Goal: Transaction & Acquisition: Download file/media

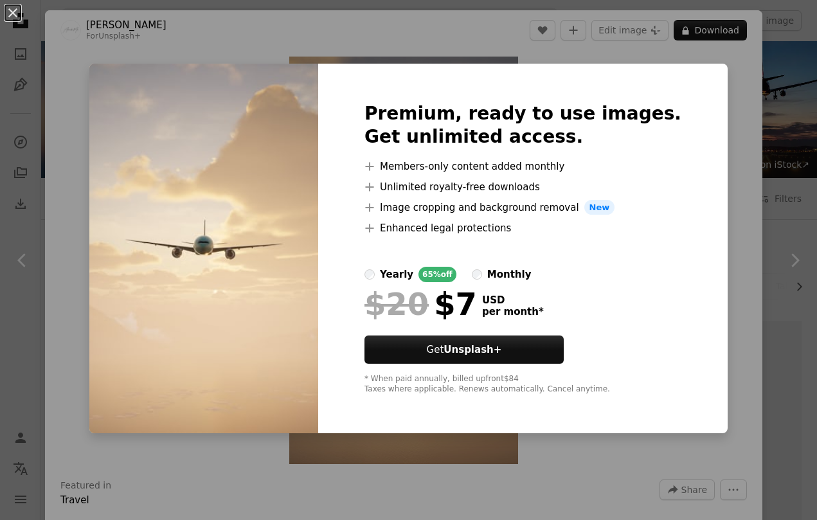
scroll to position [1303, 0]
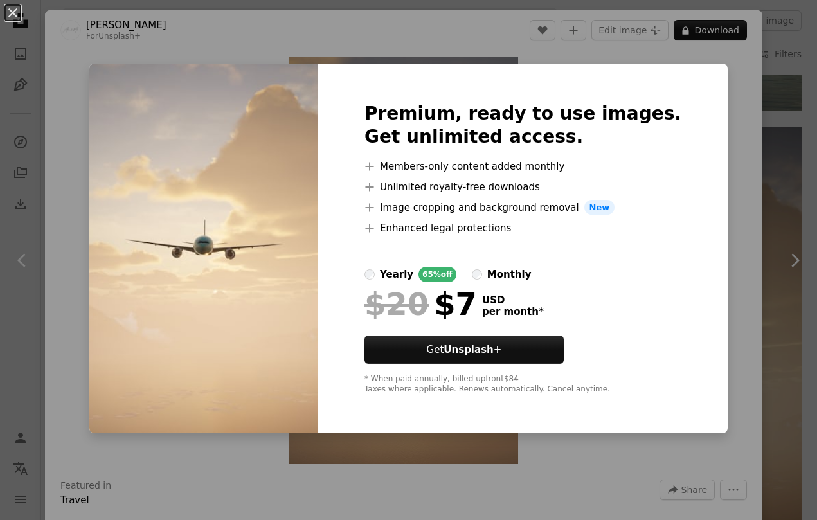
click at [311, 29] on div "An X shape Premium, ready to use images. Get unlimited access. A plus sign Memb…" at bounding box center [408, 260] width 817 height 520
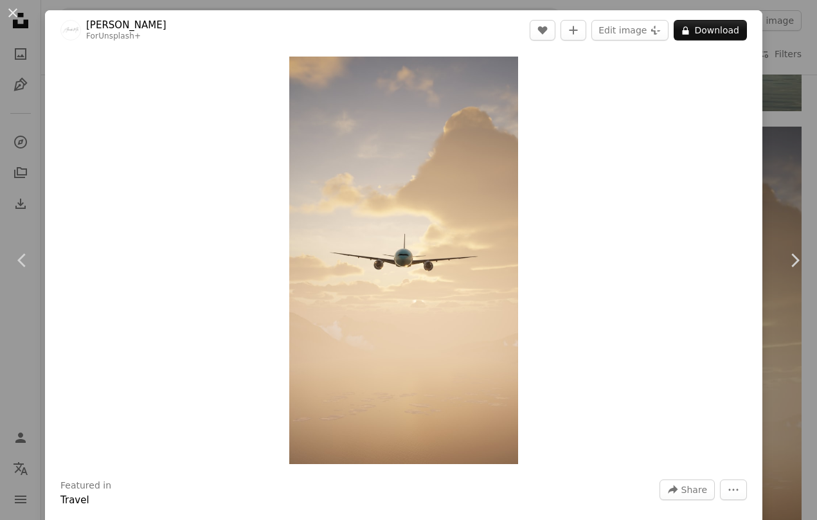
click at [16, 14] on button "An X shape" at bounding box center [12, 12] width 15 height 15
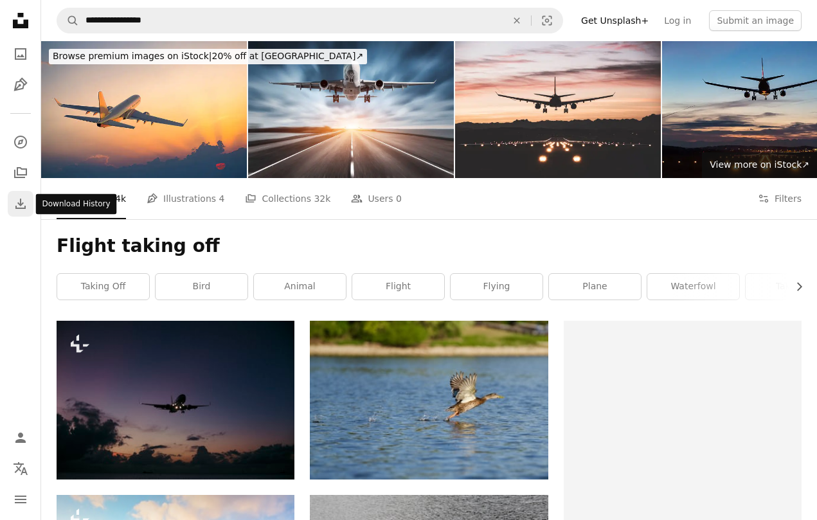
click at [28, 202] on icon "Download" at bounding box center [20, 203] width 15 height 15
click at [19, 50] on icon "A photo" at bounding box center [20, 53] width 15 height 15
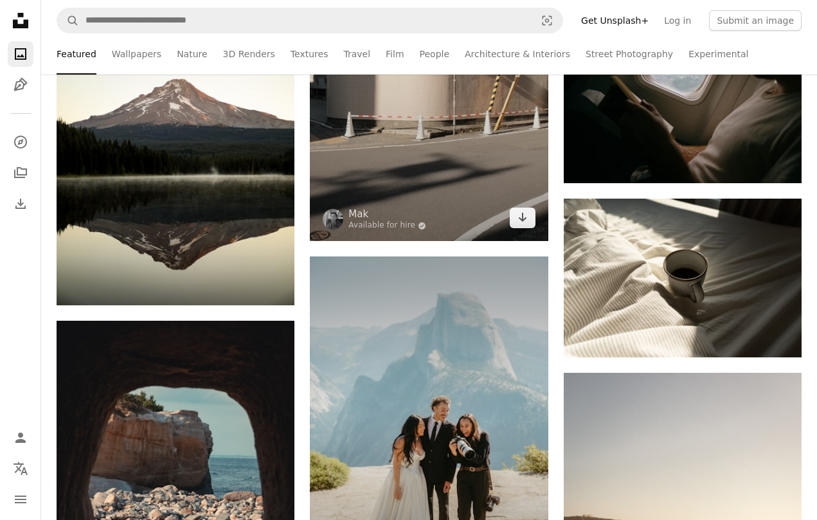
scroll to position [1718, 0]
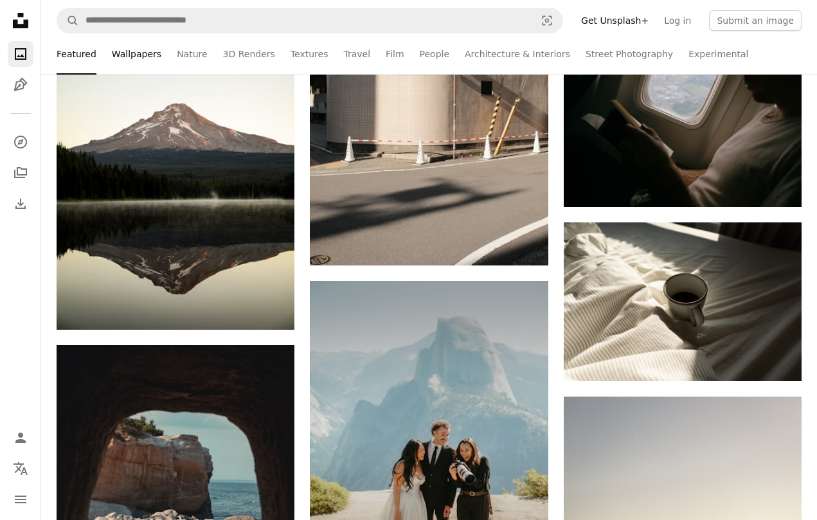
click at [131, 50] on link "Wallpapers" at bounding box center [137, 53] width 50 height 41
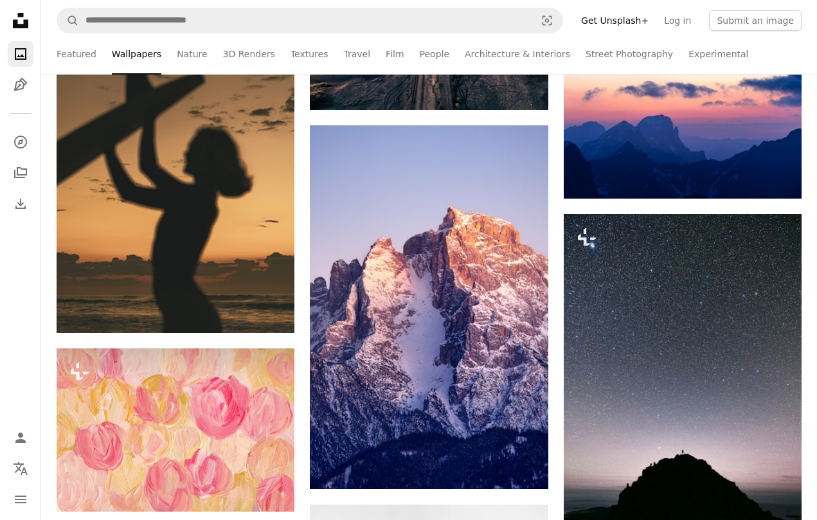
scroll to position [3598, 0]
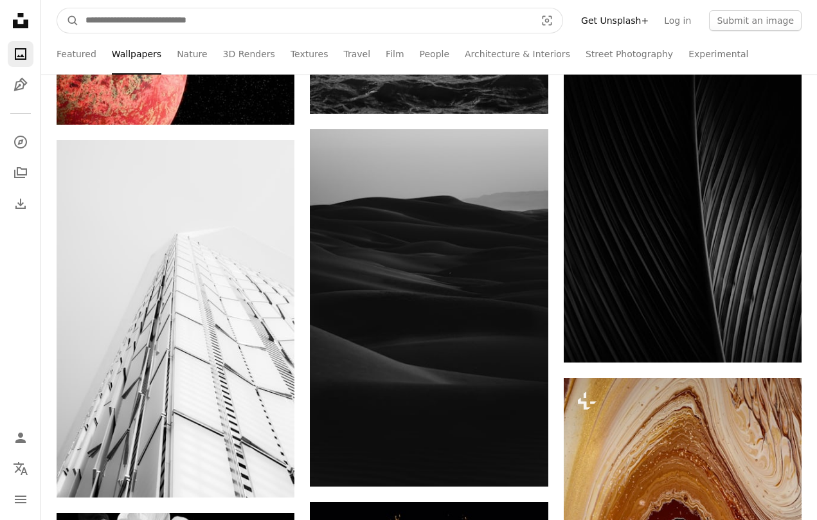
click at [230, 15] on input "Find visuals sitewide" at bounding box center [305, 20] width 453 height 24
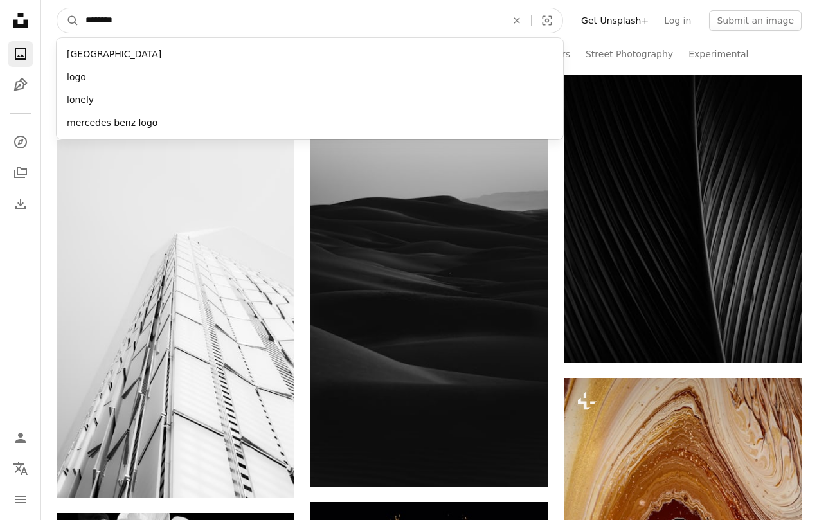
type input "*********"
click at [68, 21] on button "A magnifying glass" at bounding box center [68, 20] width 22 height 24
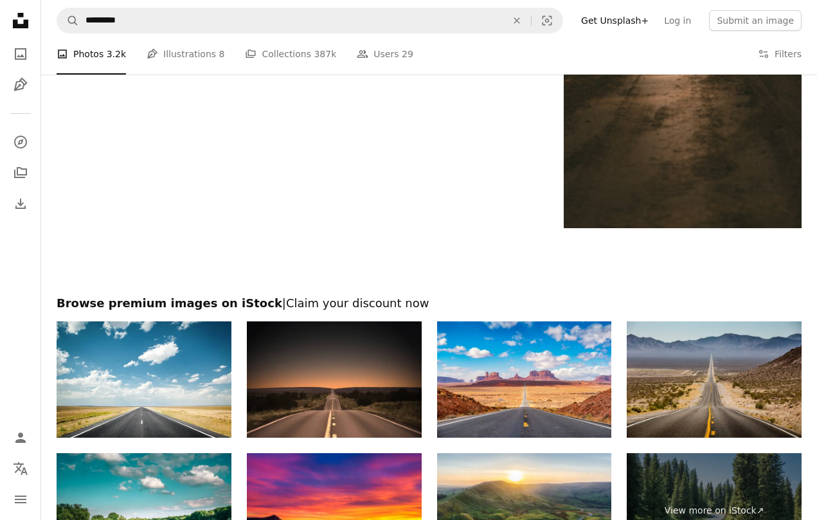
scroll to position [2338, 0]
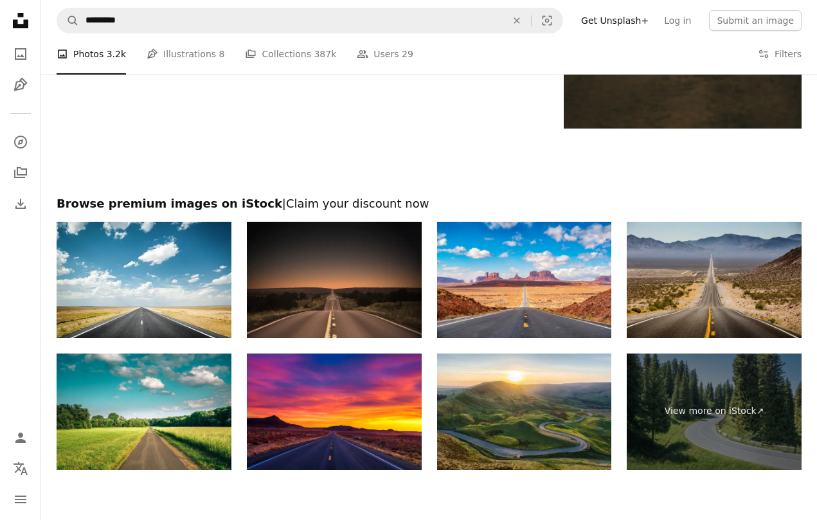
click at [343, 280] on img at bounding box center [334, 280] width 175 height 116
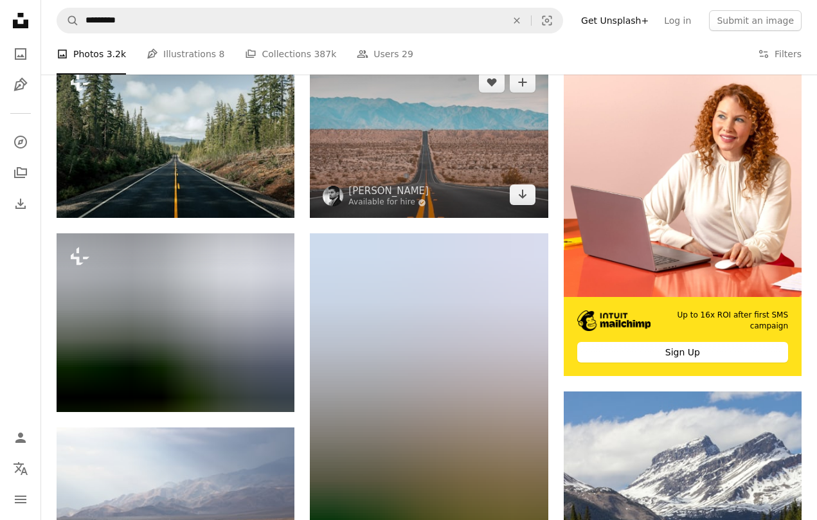
scroll to position [388, 0]
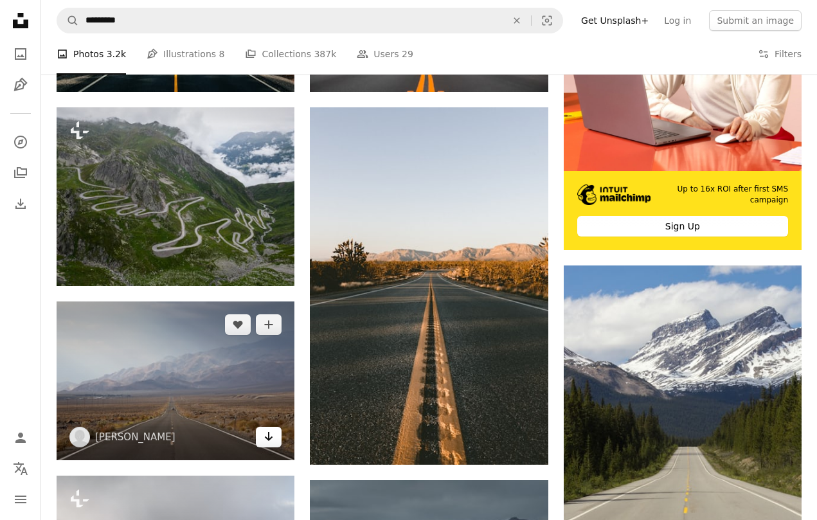
click at [266, 435] on icon "Arrow pointing down" at bounding box center [269, 436] width 10 height 15
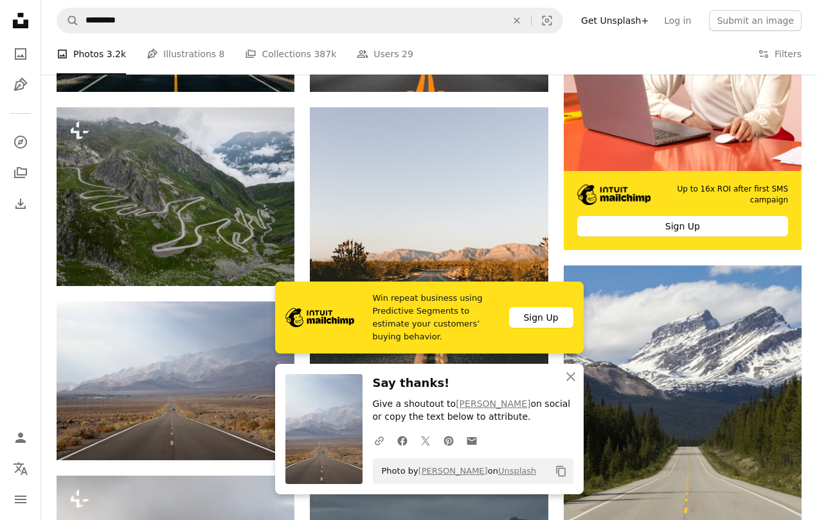
scroll to position [489, 0]
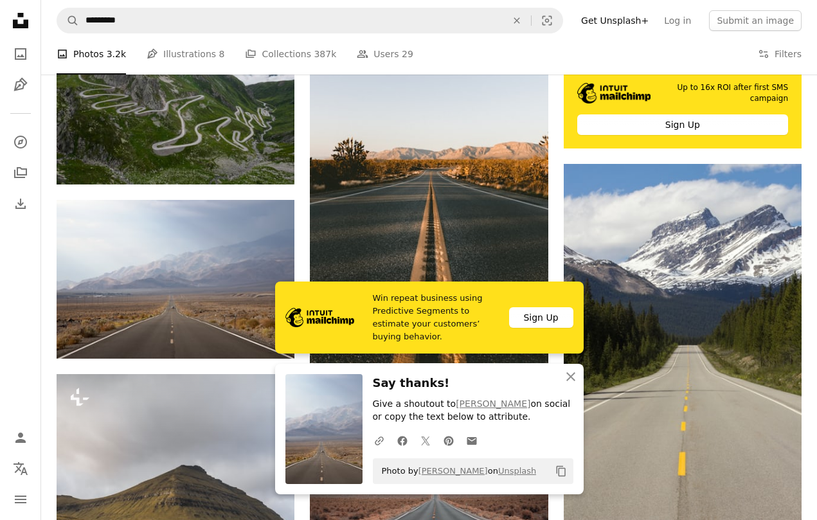
click at [6, 314] on nav "Unsplash logo Unsplash Home A photo Pen Tool A compass A stack of folders Downl…" at bounding box center [20, 260] width 41 height 520
click at [570, 377] on icon "An X shape" at bounding box center [570, 376] width 15 height 15
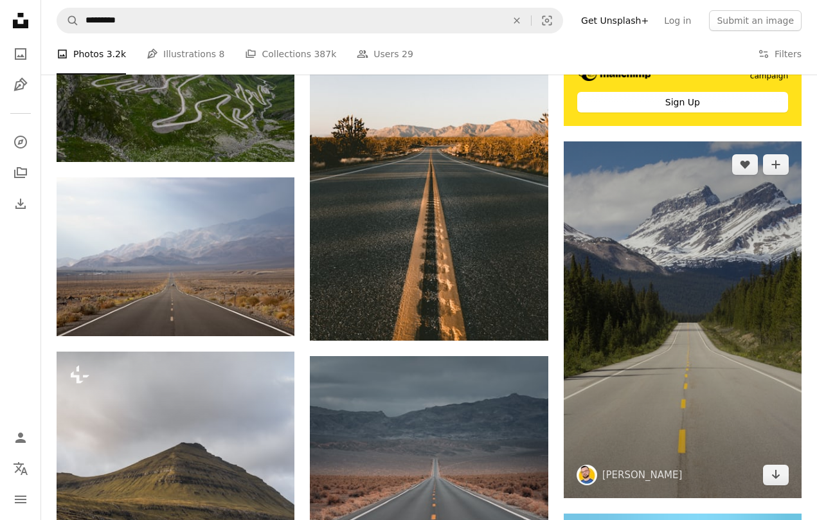
scroll to position [631, 0]
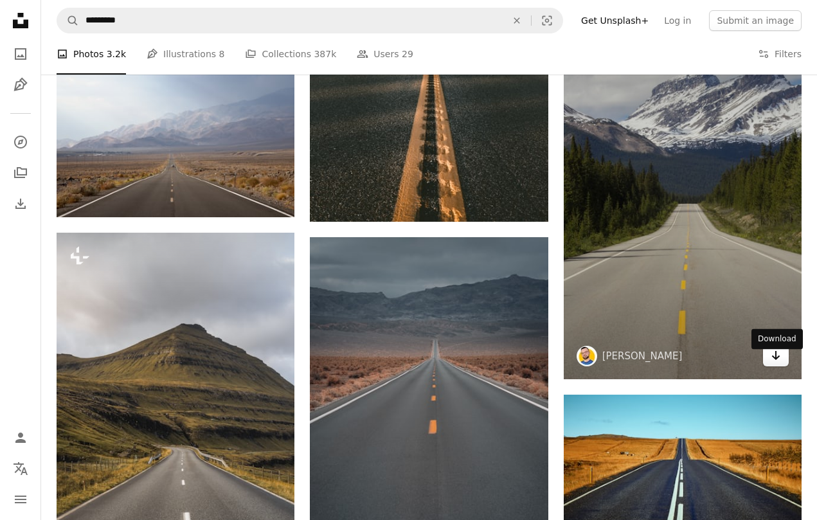
click at [779, 363] on icon "Arrow pointing down" at bounding box center [776, 355] width 10 height 15
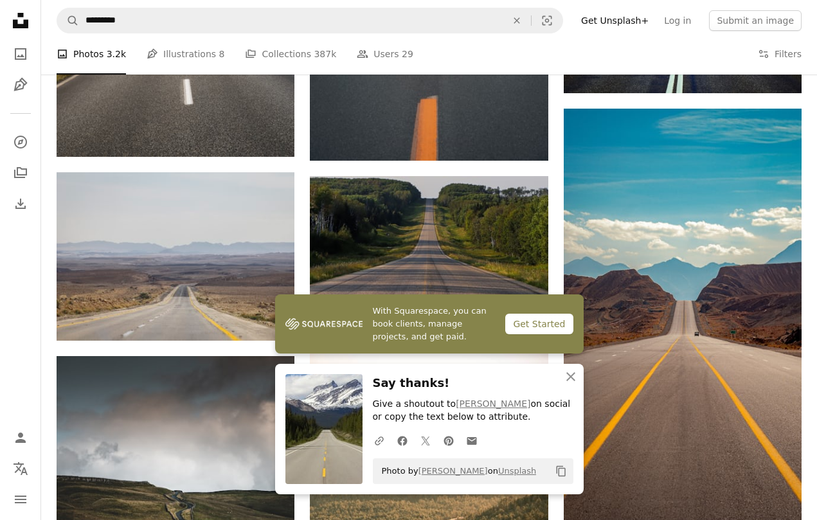
scroll to position [1177, 0]
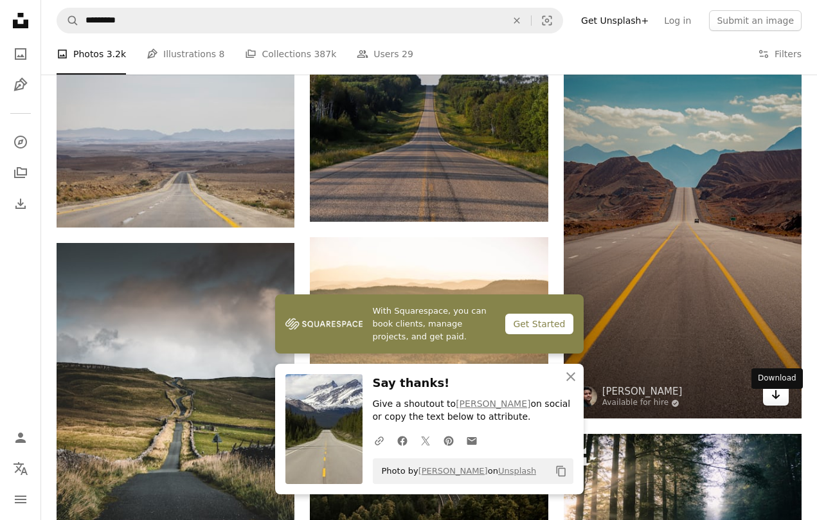
click at [777, 399] on icon "Arrow pointing down" at bounding box center [776, 394] width 10 height 15
